Goal: Information Seeking & Learning: Understand process/instructions

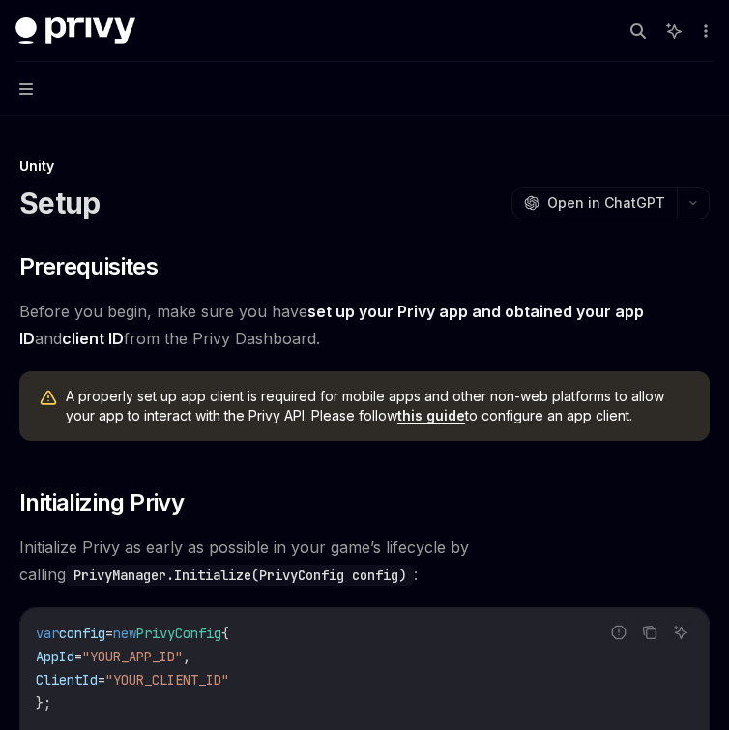
scroll to position [541, 0]
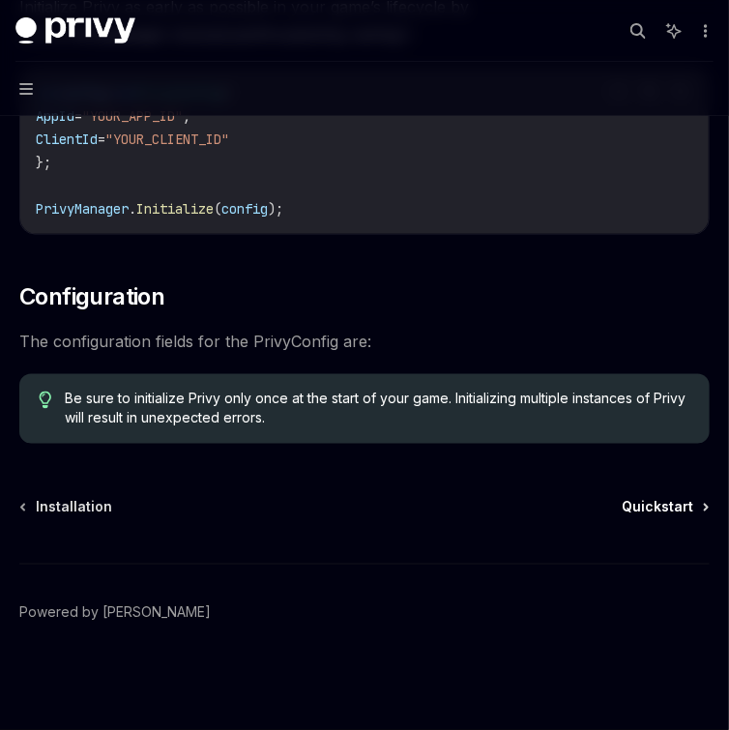
click at [688, 503] on span "Quickstart" at bounding box center [658, 507] width 72 height 19
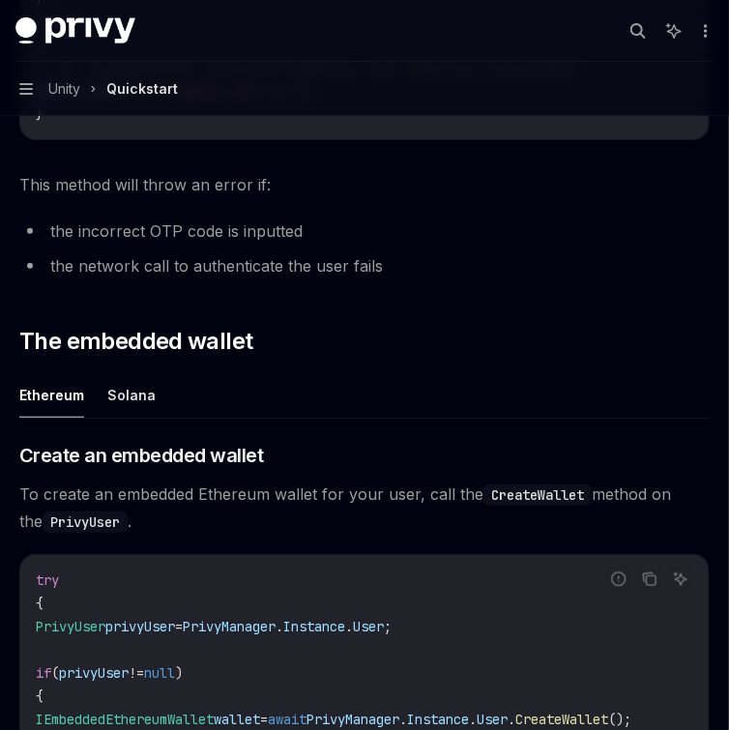
scroll to position [2012, 0]
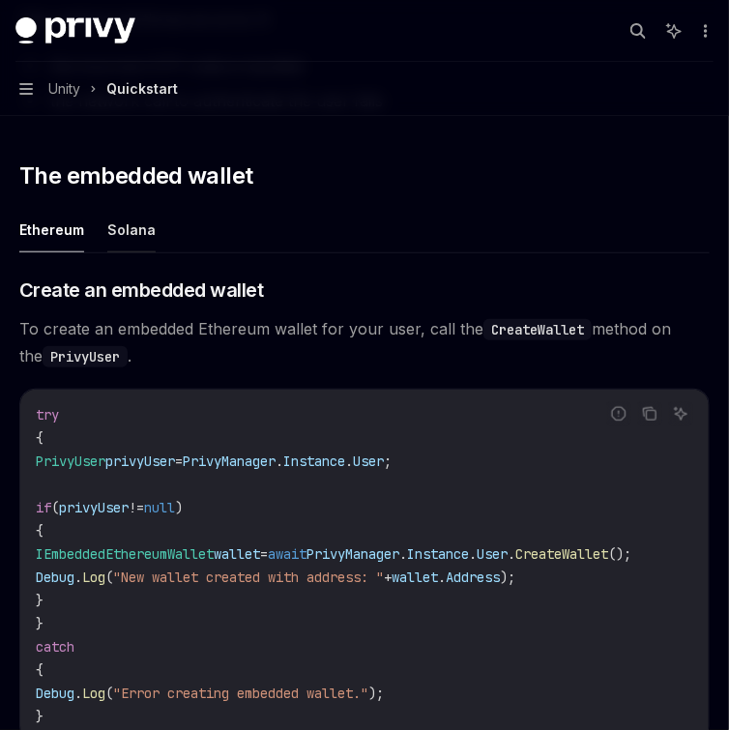
click at [127, 252] on button "Solana" at bounding box center [131, 229] width 48 height 45
type textarea "*"
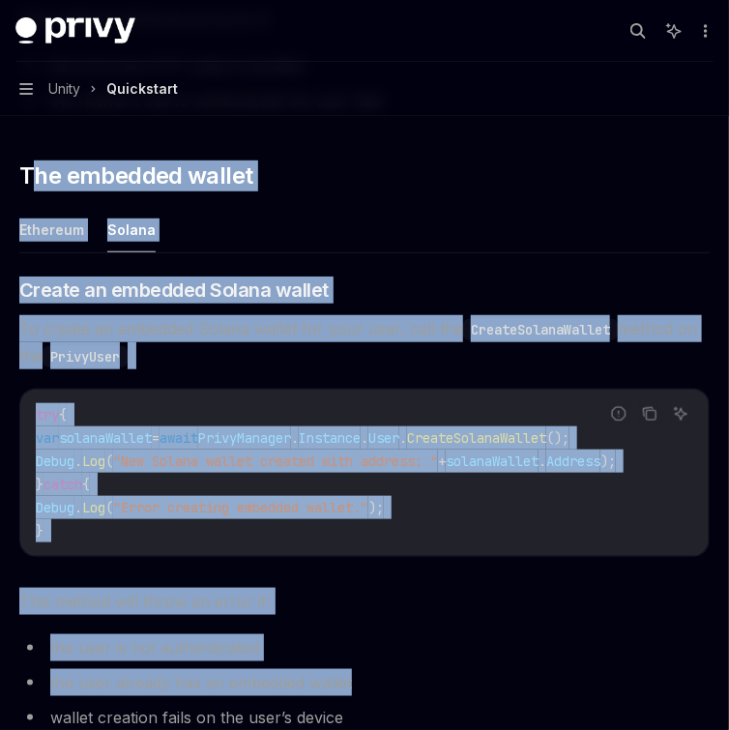
drag, startPoint x: 33, startPoint y: 176, endPoint x: 558, endPoint y: 704, distance: 744.8
click at [558, 704] on div "​ Prerequisites This guide assumes that you have completed the setup guide. ​ C…" at bounding box center [364, 693] width 691 height 4782
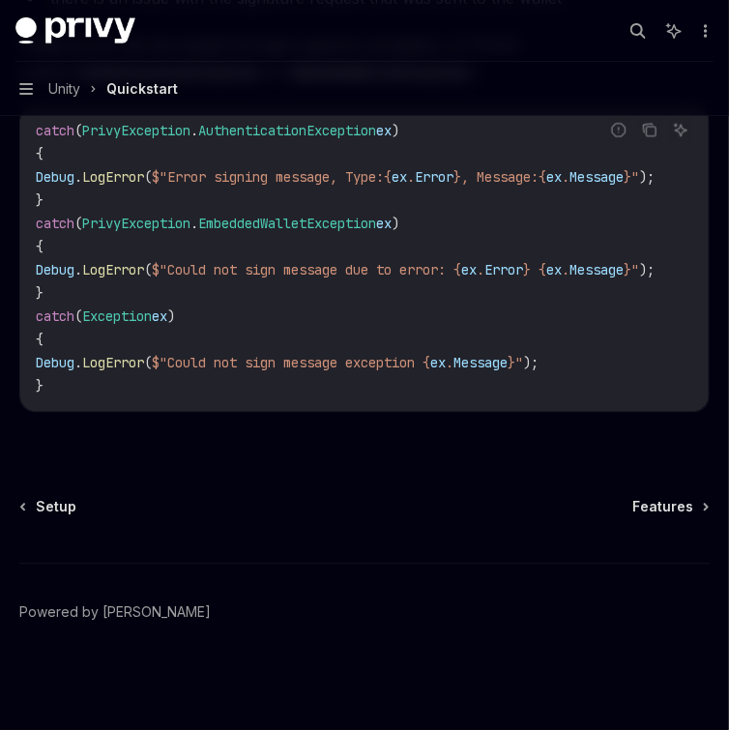
scroll to position [4721, 0]
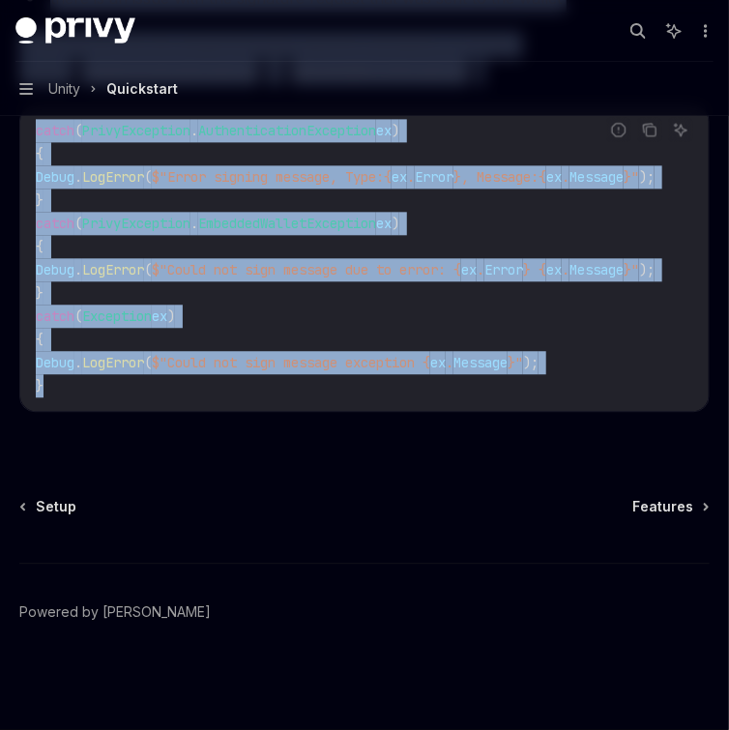
click at [606, 373] on code "catch ( PrivyException . AuthenticationException ex ) { Debug . LogError ( $"Er…" at bounding box center [368, 258] width 665 height 279
copy div "**********"
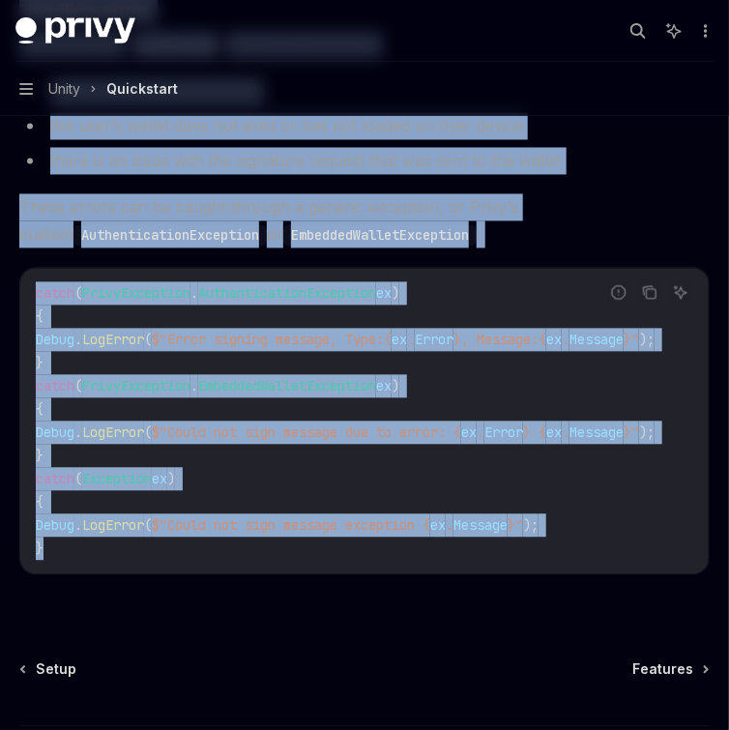
scroll to position [4411, 0]
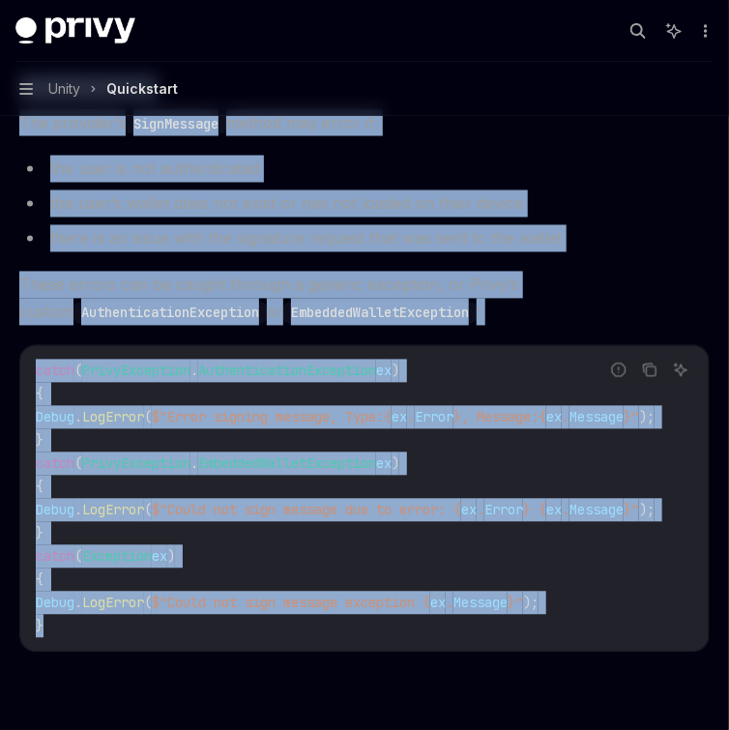
click at [561, 183] on li "the user is not authenticated" at bounding box center [364, 169] width 691 height 27
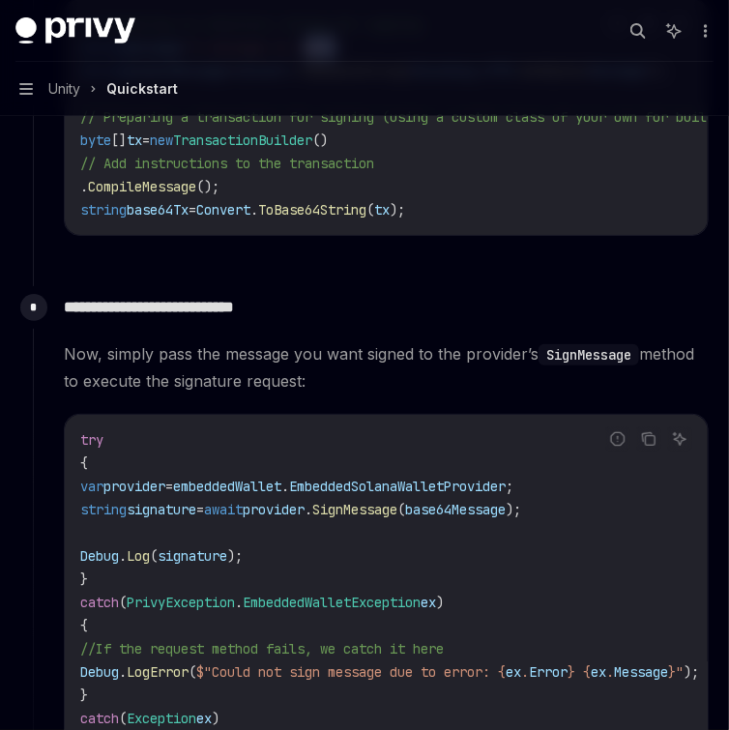
scroll to position [3451, 0]
